Goal: Manage account settings

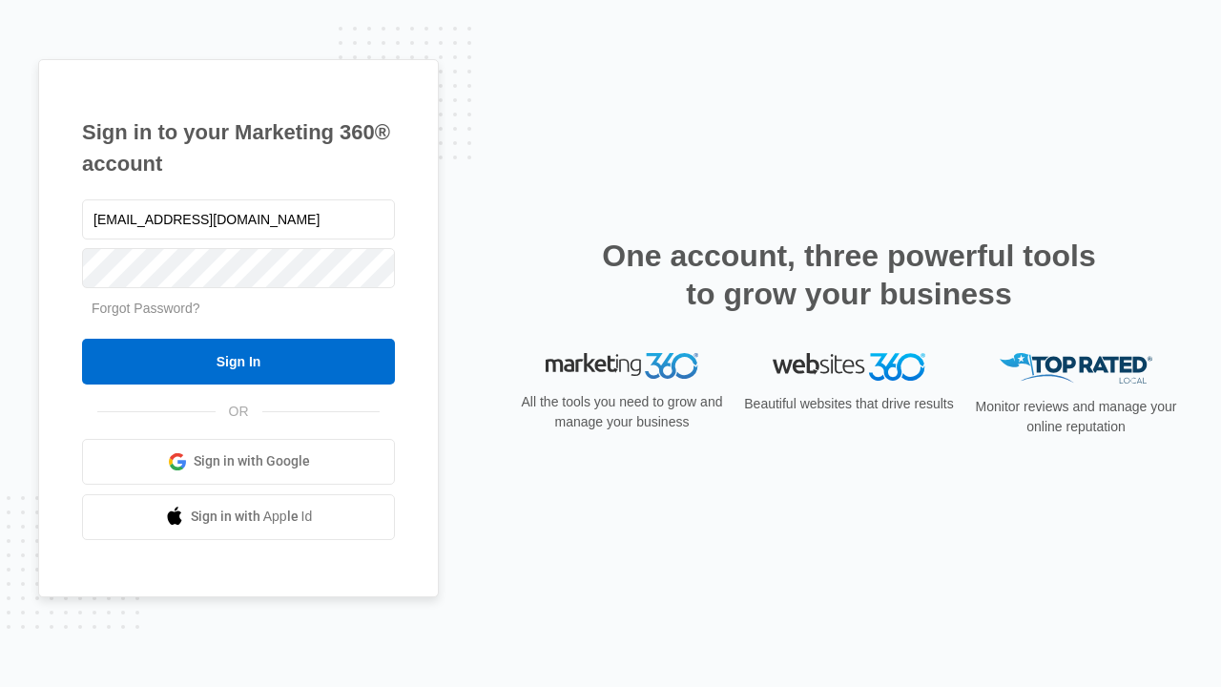
type input "[EMAIL_ADDRESS][DOMAIN_NAME]"
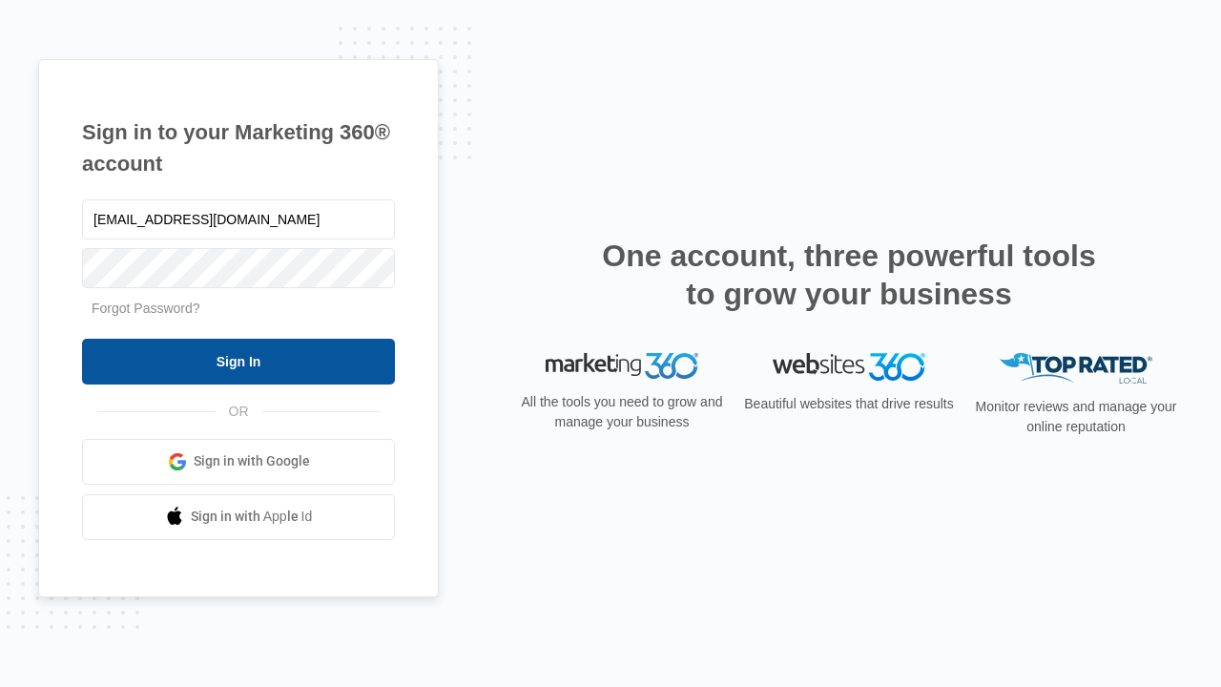
click at [238, 361] on input "Sign In" at bounding box center [238, 362] width 313 height 46
